Goal: Transaction & Acquisition: Book appointment/travel/reservation

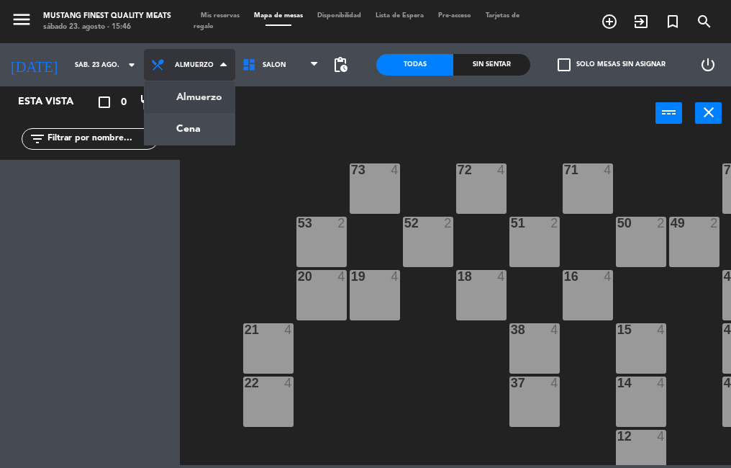
click at [176, 135] on ng-component "menu Mustang Finest Quality Meats sábado 23. agosto - 15:46 Mis reservas Mapa d…" at bounding box center [365, 232] width 731 height 465
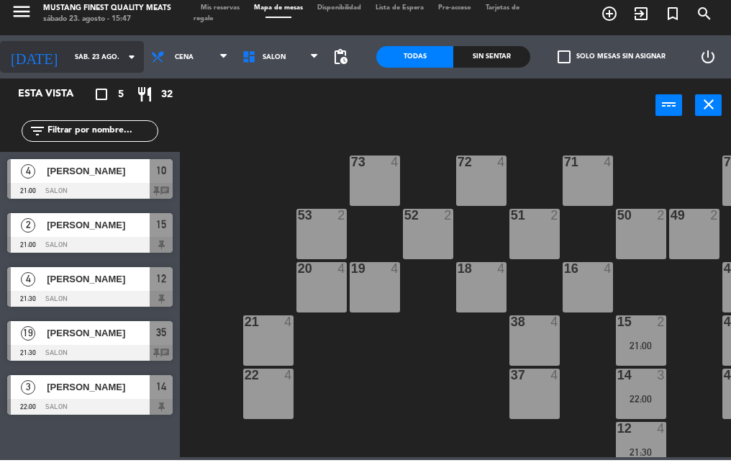
click at [86, 64] on input "sáb. 23 ago." at bounding box center [115, 65] width 94 height 22
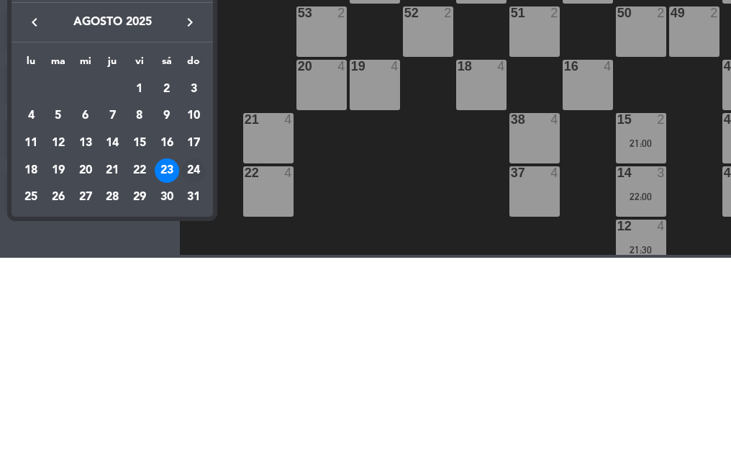
click at [200, 385] on div "24" at bounding box center [193, 381] width 24 height 24
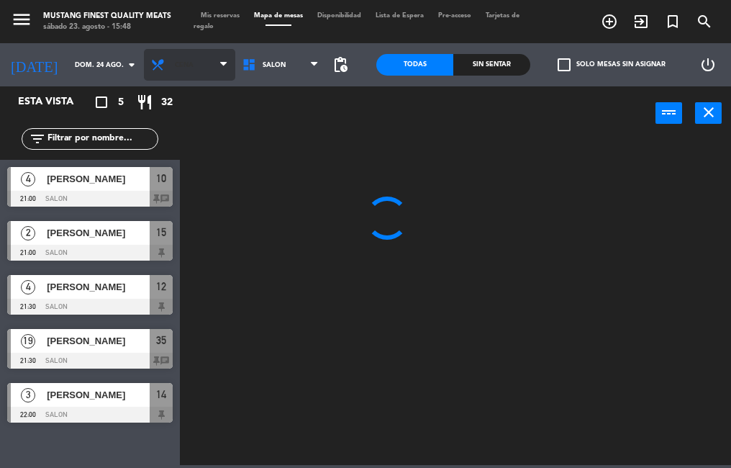
click at [175, 67] on span "Cena" at bounding box center [184, 65] width 19 height 8
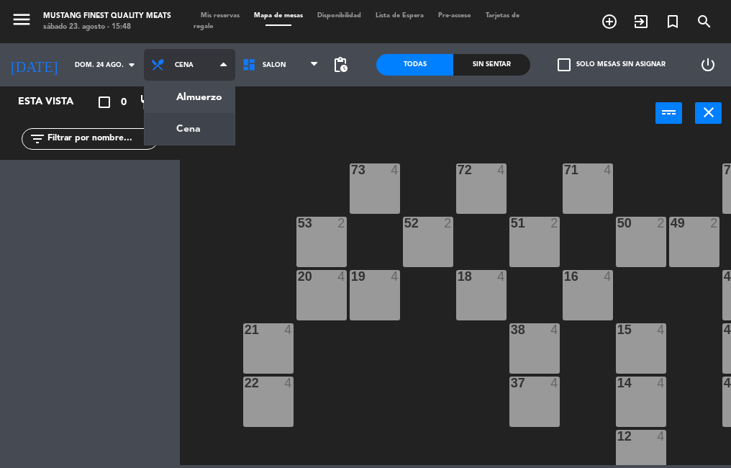
click at [193, 109] on ng-component "menu Mustang Finest Quality Meats sábado 23. agosto - 15:48 Mis reservas Mapa d…" at bounding box center [365, 232] width 731 height 465
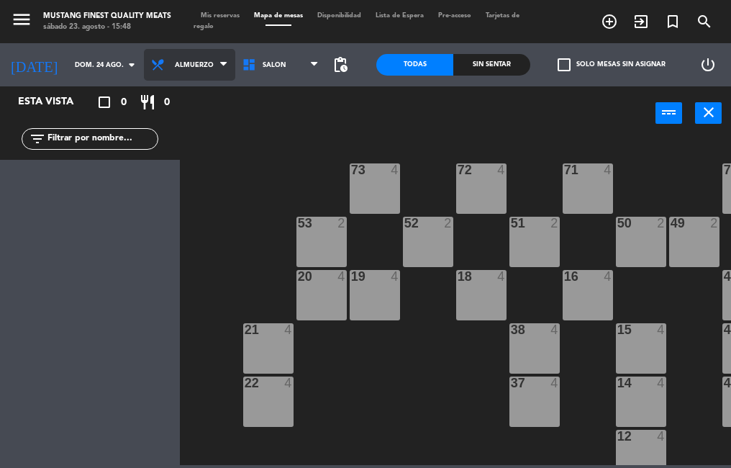
click at [190, 74] on span "Almuerzo" at bounding box center [189, 65] width 91 height 32
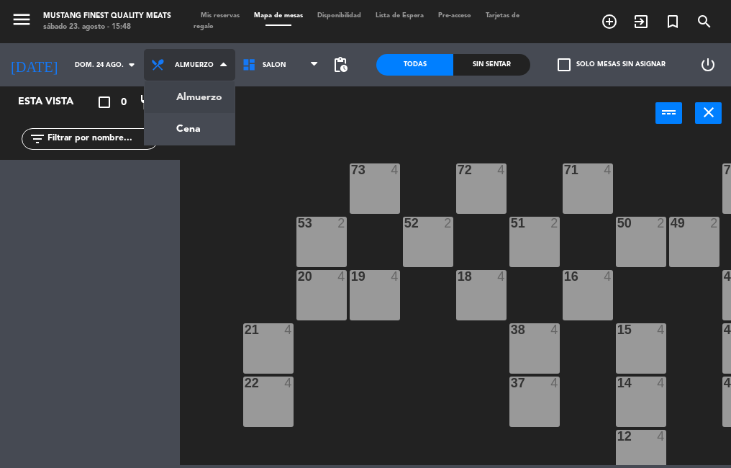
click at [191, 137] on ng-component "menu Mustang Finest Quality Meats sábado 23. agosto - 15:48 Mis reservas Mapa d…" at bounding box center [365, 232] width 731 height 465
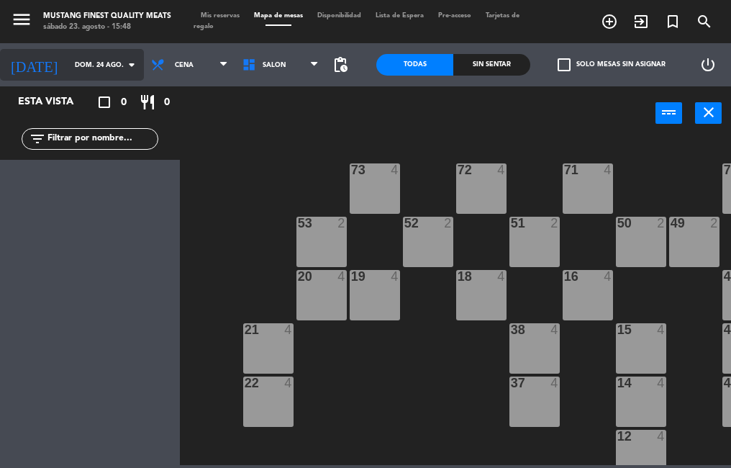
click at [96, 65] on input "dom. 24 ago." at bounding box center [115, 65] width 94 height 22
click at [102, 65] on input "mié. 6 ago." at bounding box center [115, 65] width 94 height 22
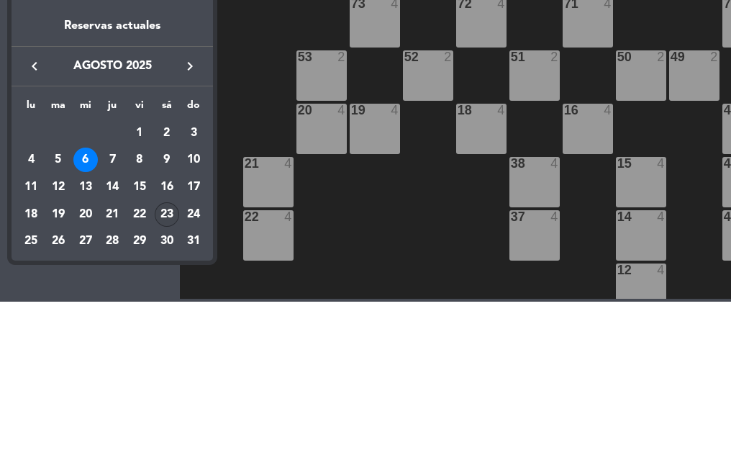
click at [163, 384] on div "23" at bounding box center [167, 381] width 24 height 24
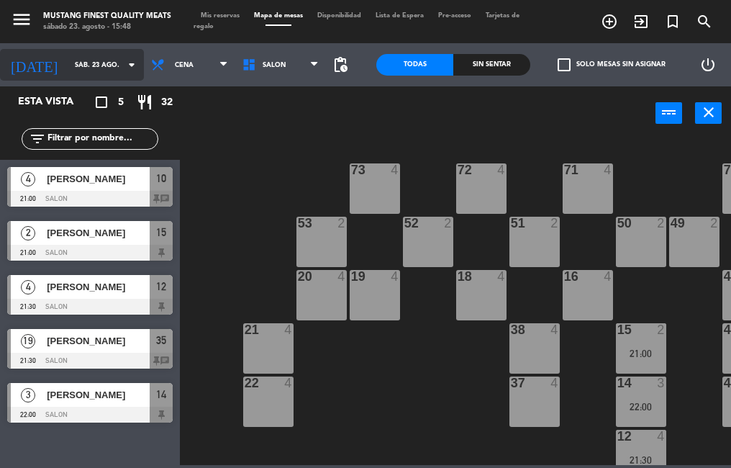
click at [86, 65] on input "sáb. 23 ago." at bounding box center [115, 65] width 94 height 22
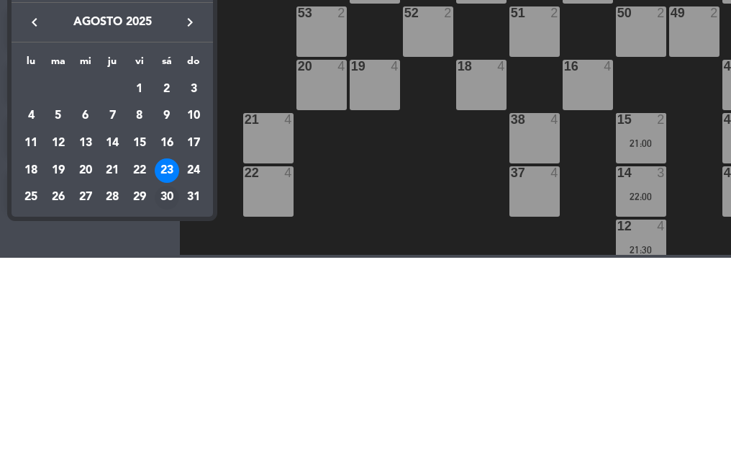
click at [162, 411] on div "30" at bounding box center [167, 408] width 24 height 24
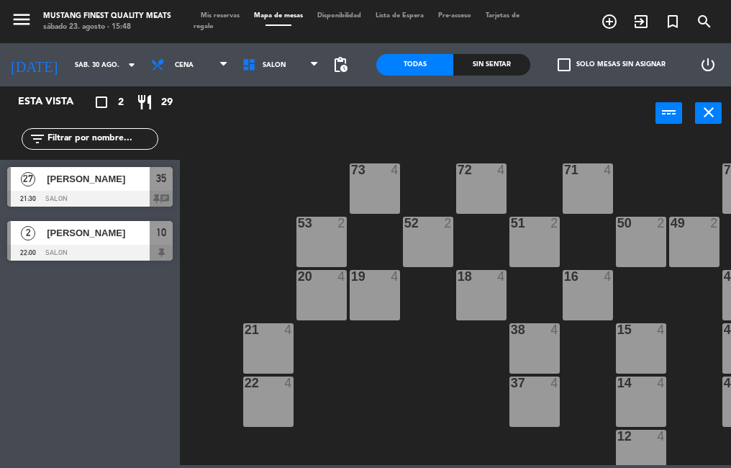
click at [63, 265] on div "2 [PERSON_NAME] 22:00 SALON 10" at bounding box center [90, 241] width 180 height 54
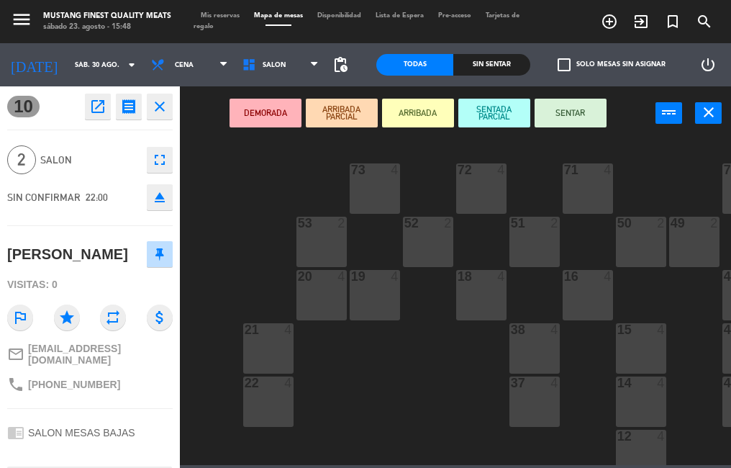
click at [204, 372] on div "73 4 72 4 71 4 69 8 70 4 80 8 50 2 53 2 52 2 51 2 49 2 68 6 81 8 18 4 16 4 19 4…" at bounding box center [459, 301] width 544 height 328
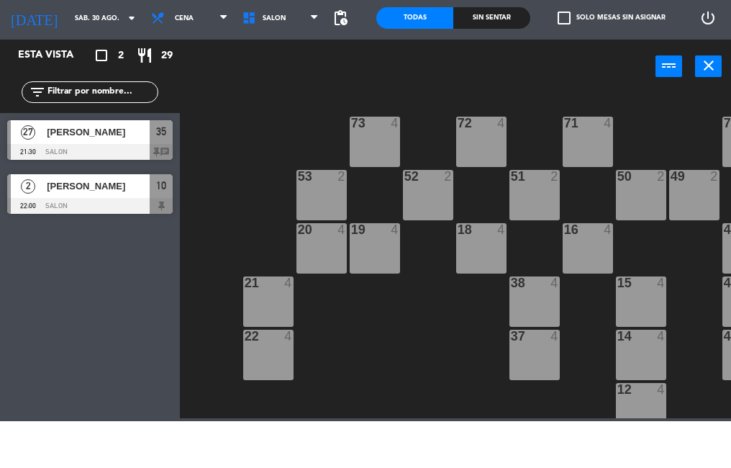
click at [218, 217] on div "73 4 72 4 71 4 69 8 70 4 80 8 50 2 53 2 52 2 51 2 49 2 68 6 81 8 18 4 16 4 19 4…" at bounding box center [459, 301] width 544 height 328
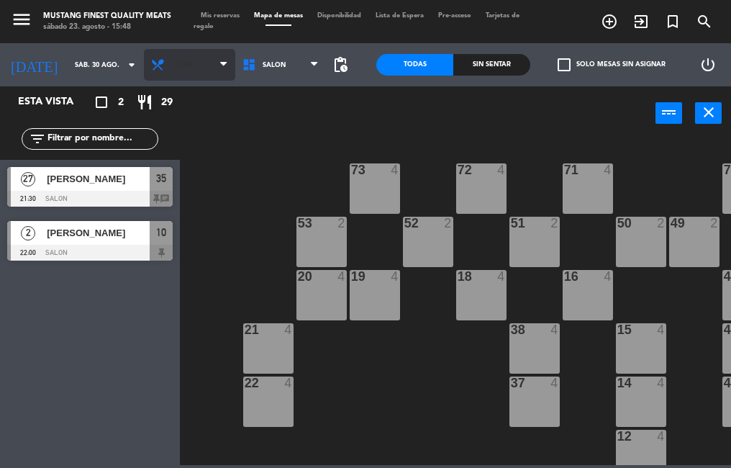
click at [175, 73] on span "Cena" at bounding box center [189, 65] width 91 height 32
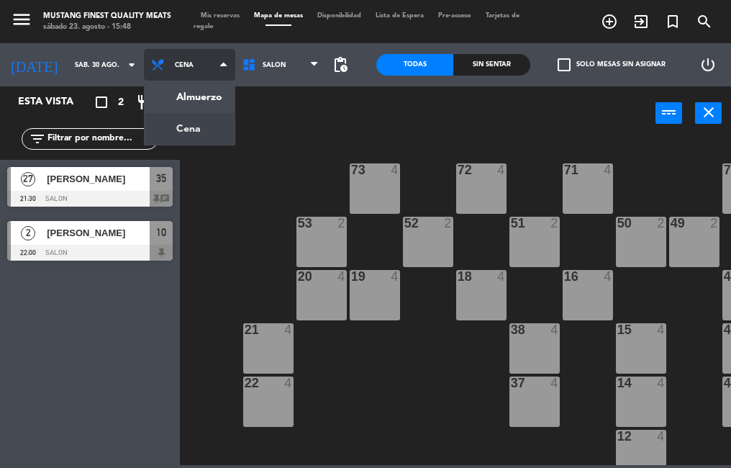
click at [186, 101] on ng-component "menu Mustang Finest Quality Meats sábado 23. agosto - 15:48 Mis reservas Mapa d…" at bounding box center [365, 232] width 731 height 465
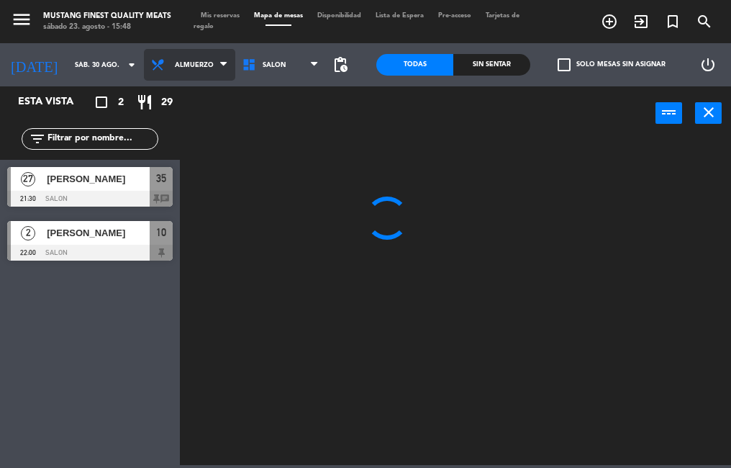
click at [177, 74] on span "Almuerzo" at bounding box center [189, 65] width 91 height 32
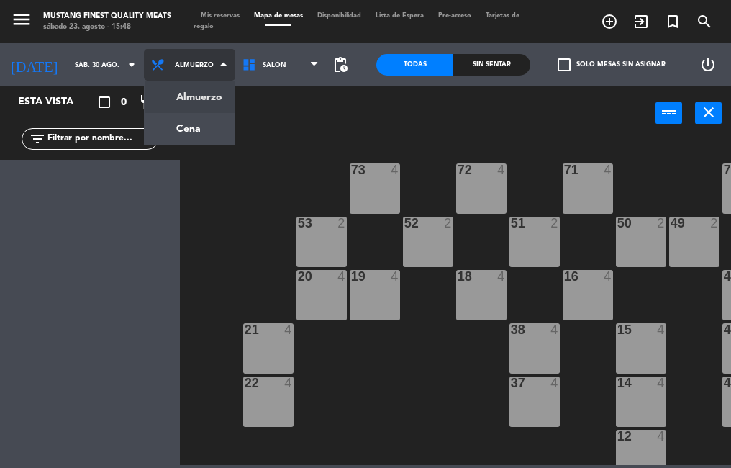
click at [186, 133] on ng-component "menu Mustang Finest Quality Meats sábado 23. agosto - 15:48 Mis reservas Mapa d…" at bounding box center [365, 232] width 731 height 465
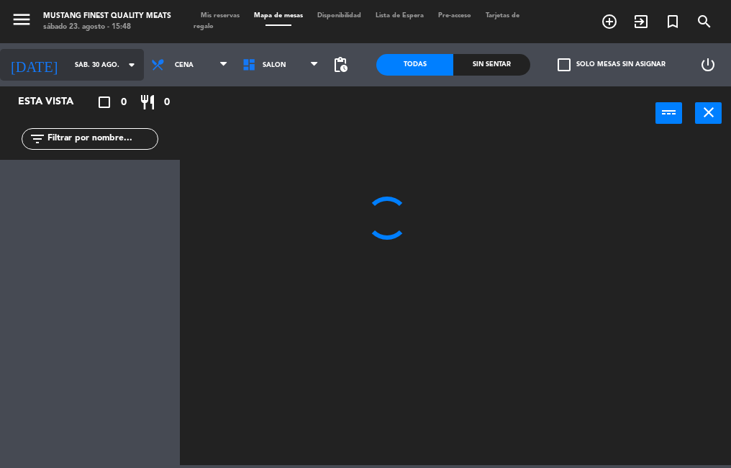
click at [80, 73] on input "sáb. 30 ago." at bounding box center [115, 65] width 94 height 22
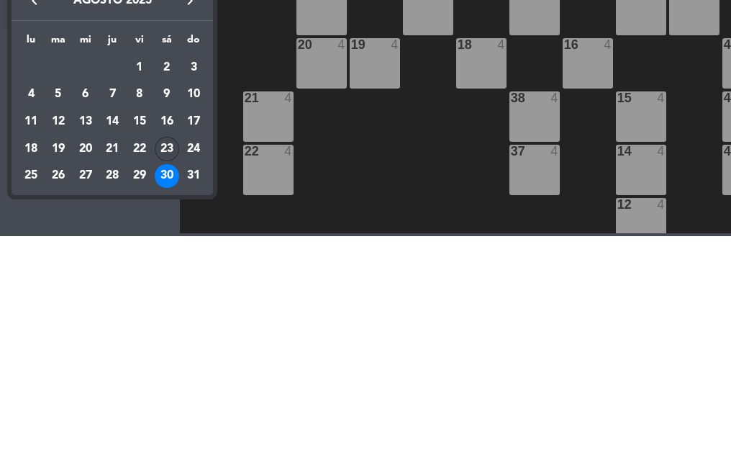
click at [163, 379] on div "23" at bounding box center [167, 381] width 24 height 24
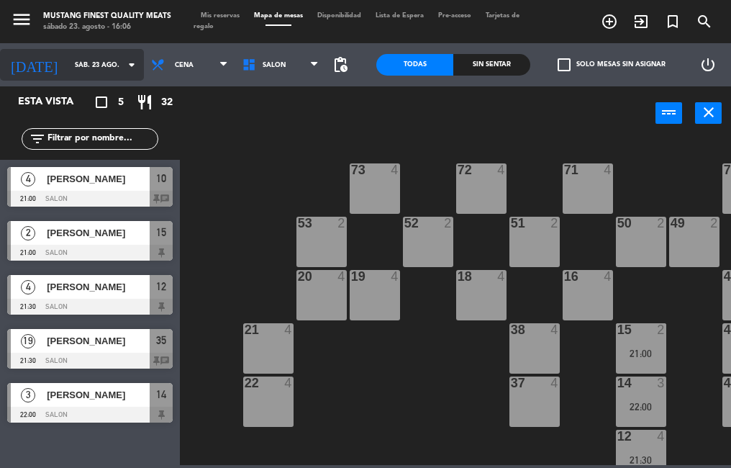
click at [92, 68] on input "sáb. 23 ago." at bounding box center [115, 65] width 94 height 22
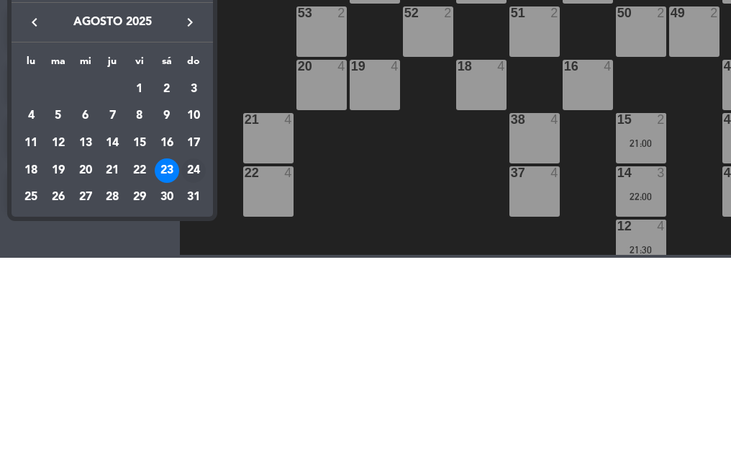
click at [187, 382] on div "24" at bounding box center [193, 381] width 24 height 24
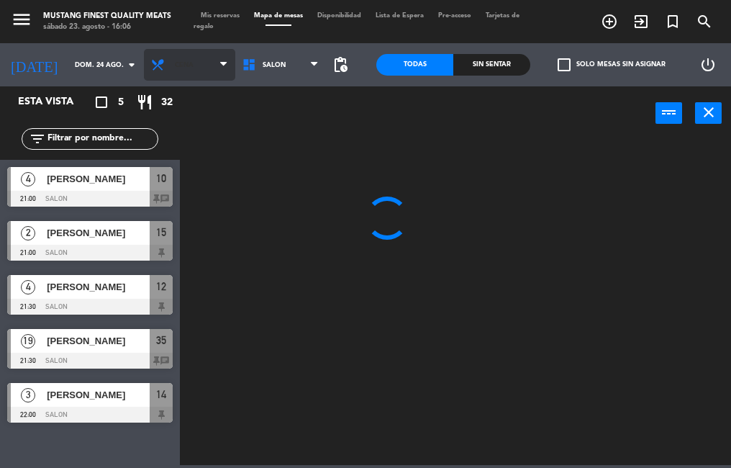
click at [195, 66] on span "Cena" at bounding box center [189, 65] width 91 height 32
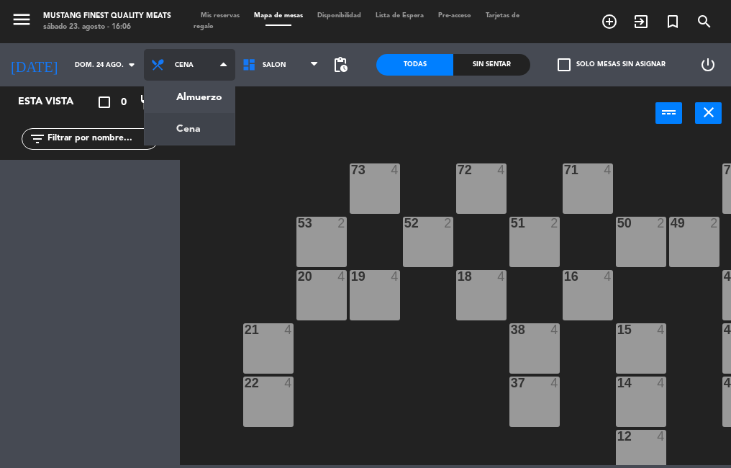
click at [195, 97] on ng-component "menu Mustang Finest Quality Meats sábado 23. agosto - 16:06 Mis reservas Mapa d…" at bounding box center [365, 232] width 731 height 465
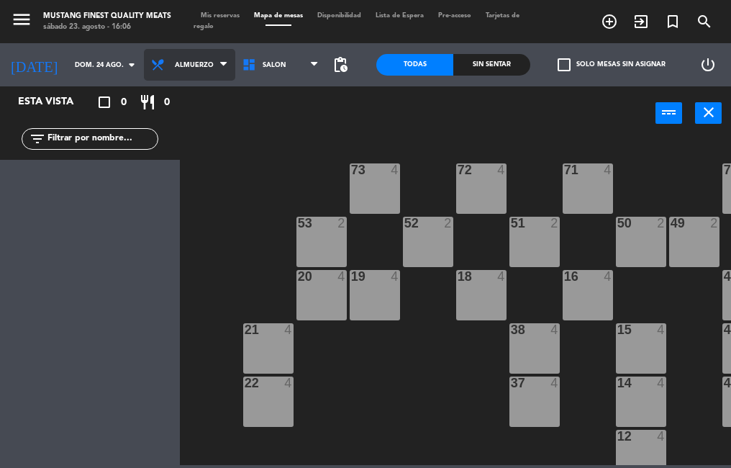
click at [186, 65] on span "Almuerzo" at bounding box center [194, 65] width 39 height 8
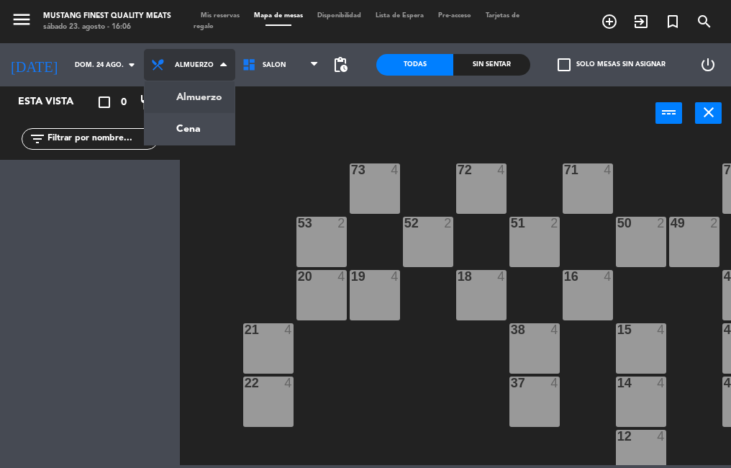
click at [198, 130] on ng-component "menu Mustang Finest Quality Meats sábado 23. agosto - 16:06 Mis reservas Mapa d…" at bounding box center [365, 232] width 731 height 465
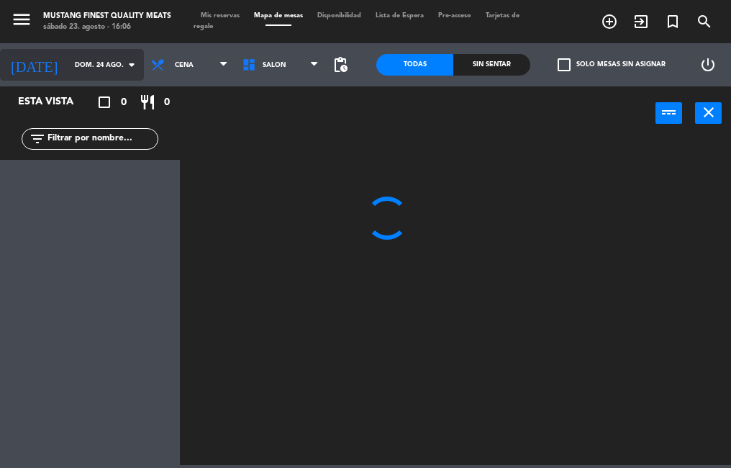
click at [86, 65] on input "dom. 24 ago." at bounding box center [115, 65] width 94 height 22
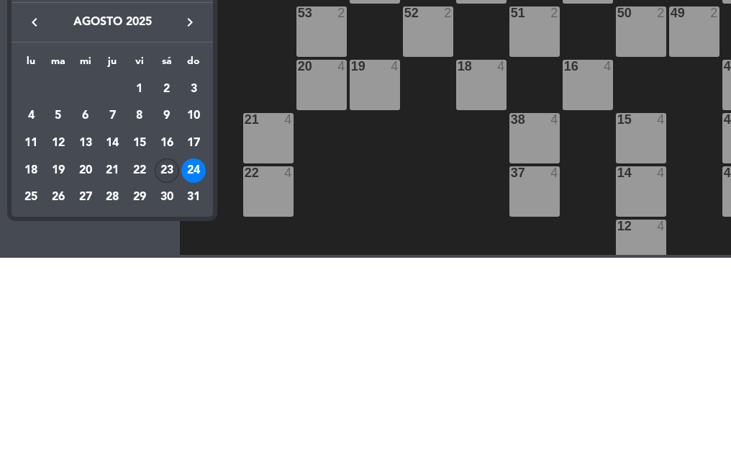
click at [173, 379] on div "23" at bounding box center [167, 381] width 24 height 24
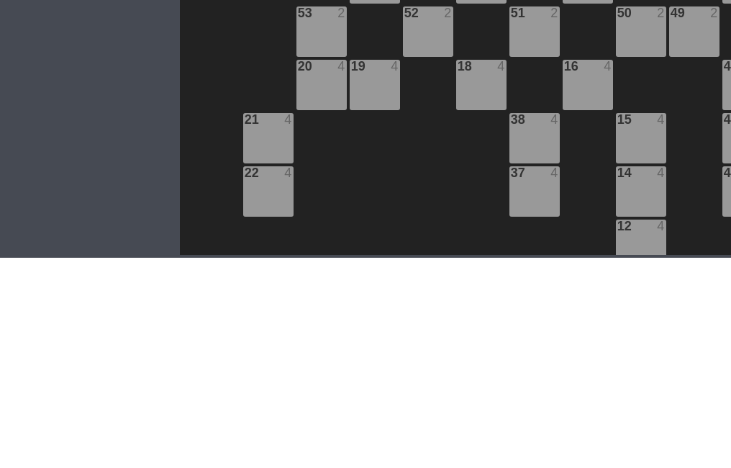
type input "sáb. 23 ago."
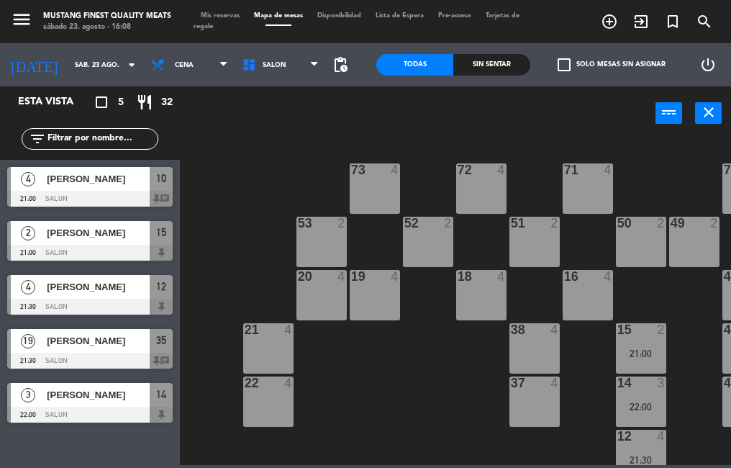
click at [618, 25] on icon "turned_in_not" at bounding box center [609, 21] width 17 height 17
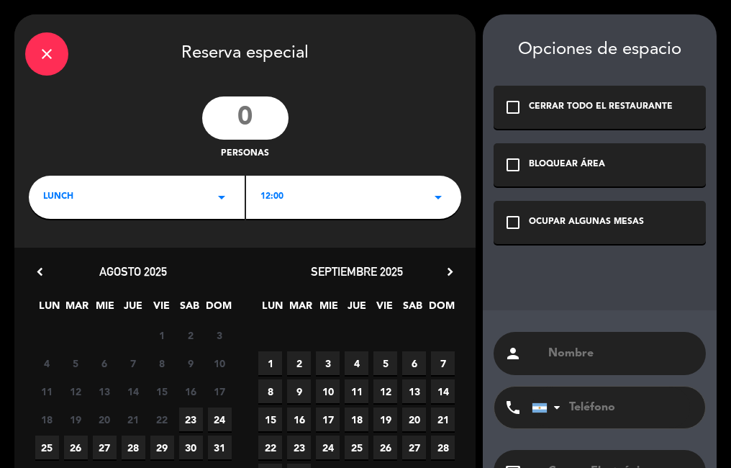
click at [270, 127] on input "number" at bounding box center [245, 117] width 86 height 43
type input "4"
click at [184, 203] on div "LUNCH arrow_drop_down" at bounding box center [137, 197] width 216 height 43
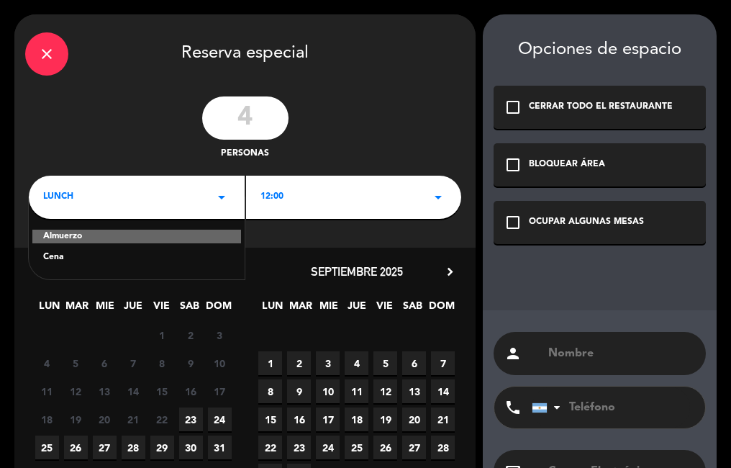
click at [177, 255] on div "Cena" at bounding box center [136, 258] width 187 height 14
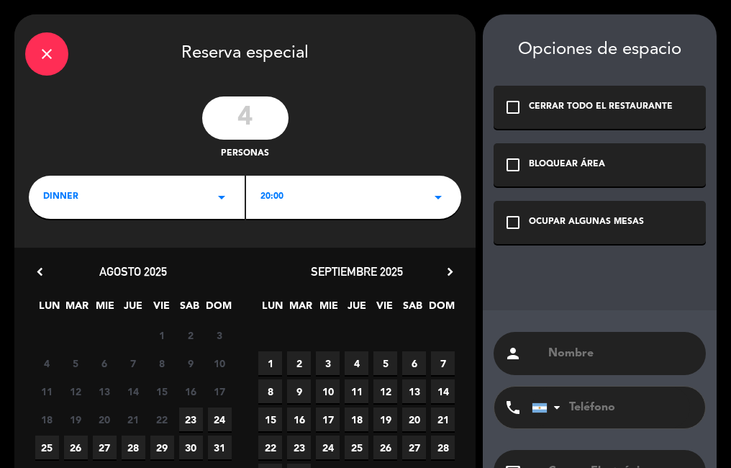
click at [384, 188] on div "20:00 arrow_drop_down" at bounding box center [354, 197] width 216 height 43
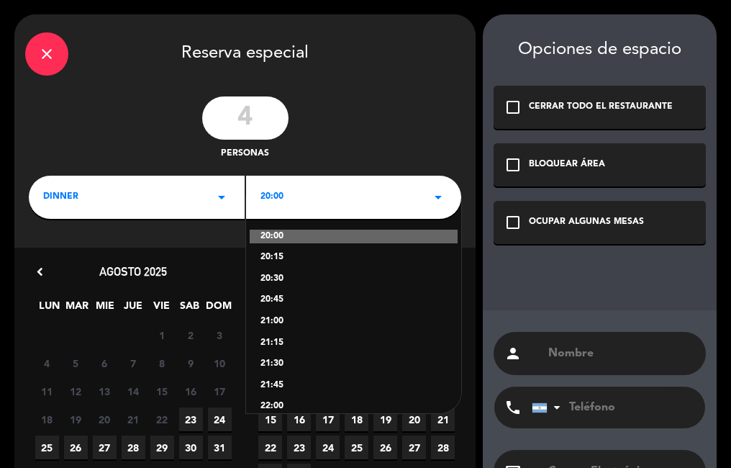
click at [191, 423] on span "23" at bounding box center [191, 419] width 24 height 24
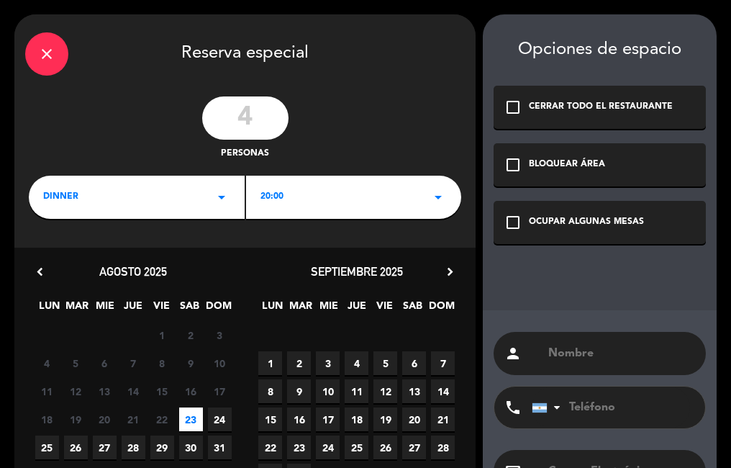
click at [511, 222] on icon "check_box_outline_blank" at bounding box center [513, 222] width 17 height 17
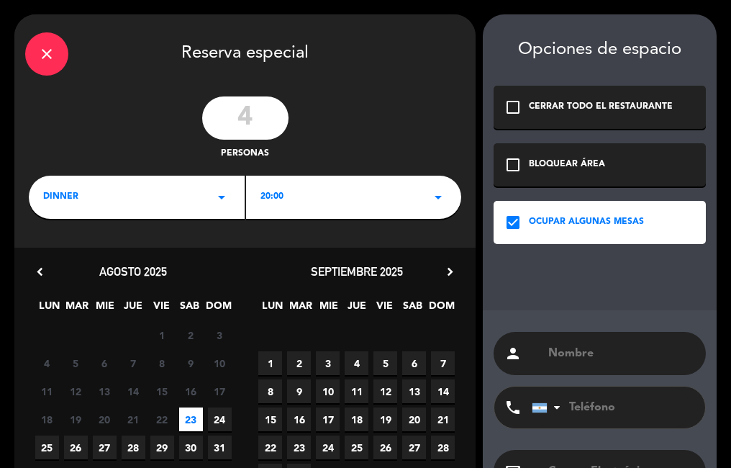
click at [572, 345] on input "text" at bounding box center [621, 353] width 148 height 20
type input "[PERSON_NAME]"
click at [398, 206] on div "20:00 arrow_drop_down" at bounding box center [354, 197] width 216 height 43
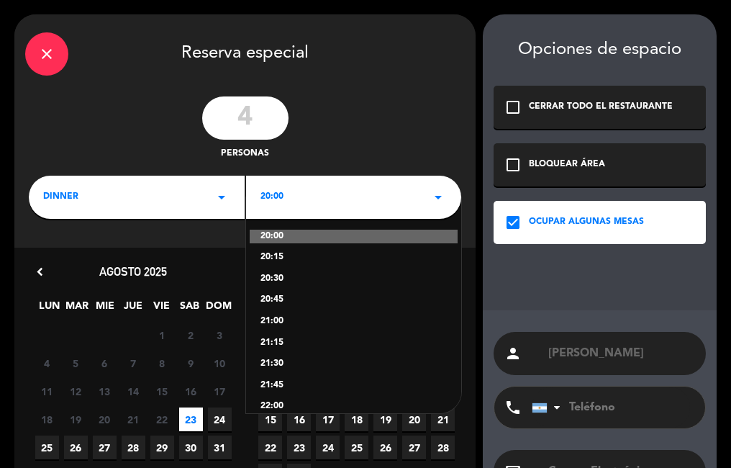
click at [271, 361] on div "21:30" at bounding box center [354, 364] width 187 height 14
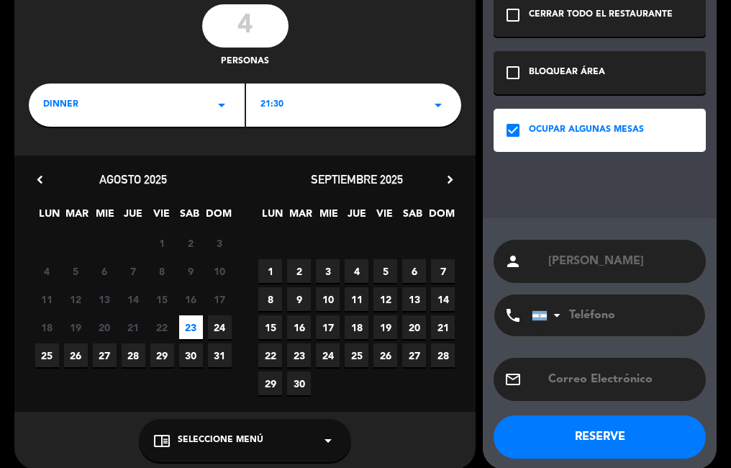
scroll to position [107, 0]
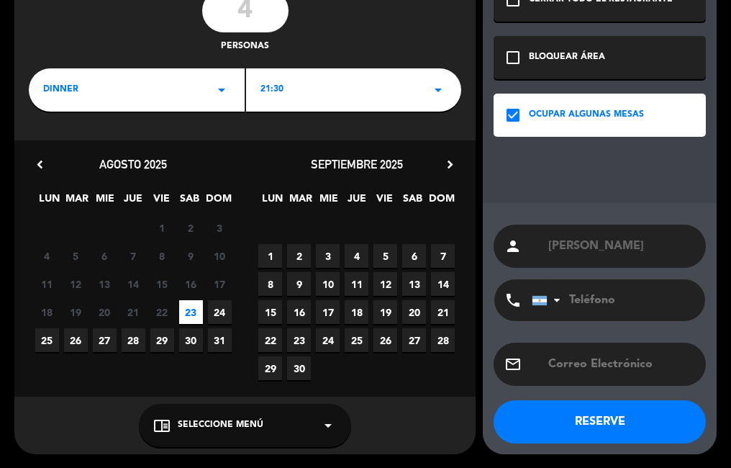
click at [659, 253] on input "[PERSON_NAME]" at bounding box center [621, 246] width 148 height 20
click at [605, 422] on button "RESERVE" at bounding box center [600, 421] width 212 height 43
